Goal: Information Seeking & Learning: Learn about a topic

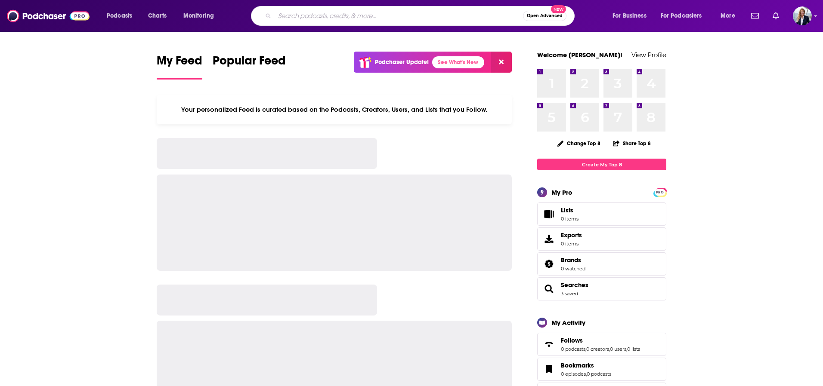
click at [334, 17] on input "Search podcasts, credits, & more..." at bounding box center [399, 16] width 248 height 14
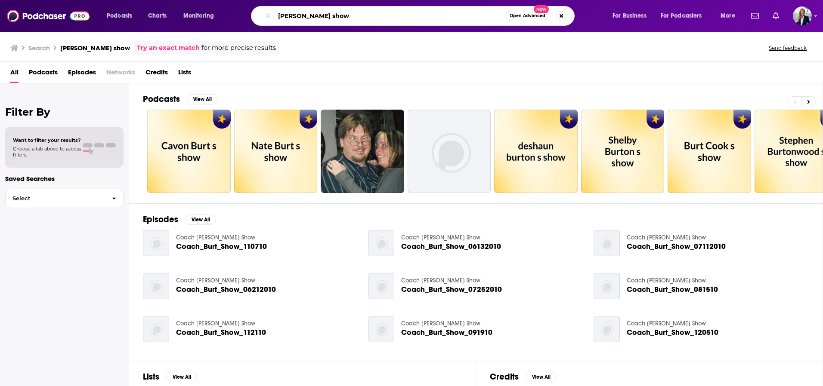
click at [277, 18] on input "[PERSON_NAME] show" at bounding box center [390, 16] width 231 height 14
click at [330, 13] on input "the [PERSON_NAME] show" at bounding box center [390, 16] width 231 height 14
type input "the [PERSON_NAME] show"
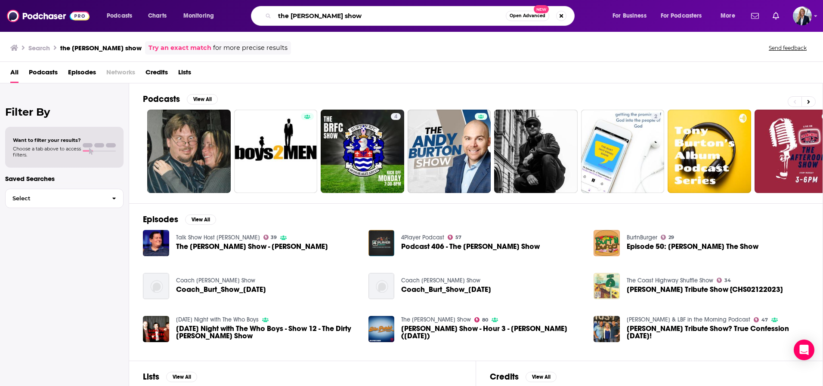
click at [395, 14] on input "the [PERSON_NAME] show" at bounding box center [390, 16] width 231 height 14
drag, startPoint x: 395, startPoint y: 14, endPoint x: 240, endPoint y: 14, distance: 154.9
click at [238, 14] on div "Podcasts Charts Monitoring the [PERSON_NAME] show Open Advanced New For Busines…" at bounding box center [422, 16] width 642 height 20
type input "the [PERSON_NAME] show"
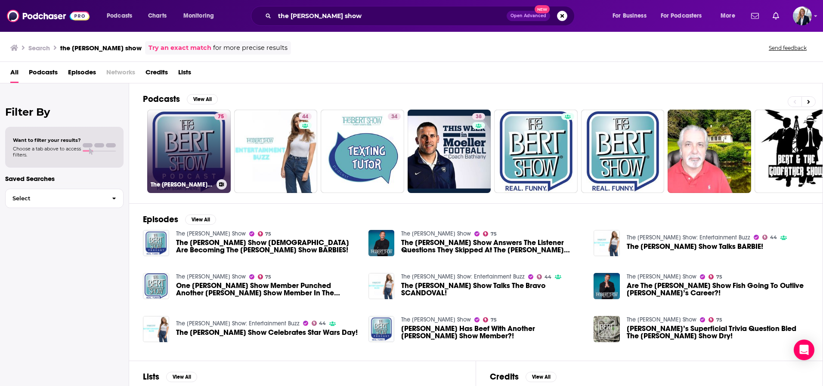
click at [181, 144] on link "75 The [PERSON_NAME] Show" at bounding box center [188, 151] width 83 height 83
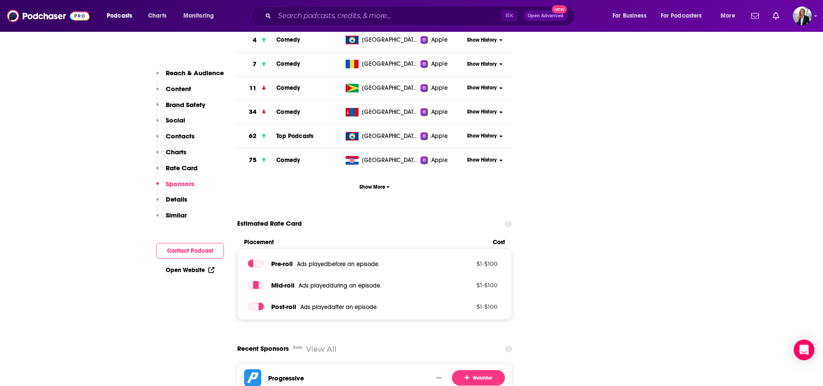
scroll to position [1462, 0]
